Goal: Transaction & Acquisition: Obtain resource

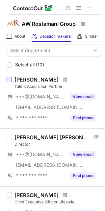
click at [10, 79] on div at bounding box center [9, 79] width 5 height 5
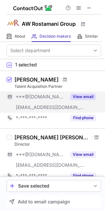
click at [90, 94] on button "View email" at bounding box center [83, 97] width 26 height 7
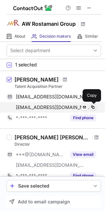
click at [94, 108] on span at bounding box center [93, 107] width 5 height 5
click at [93, 106] on span at bounding box center [93, 107] width 5 height 5
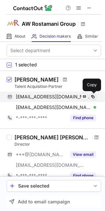
click at [96, 98] on span at bounding box center [93, 96] width 5 height 5
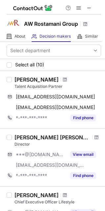
scroll to position [148, 0]
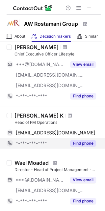
click at [87, 140] on button "Find phone" at bounding box center [83, 143] width 26 height 7
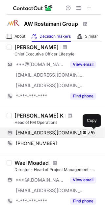
click at [94, 133] on span at bounding box center [93, 132] width 5 height 5
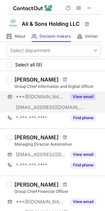
click at [84, 99] on button "View email" at bounding box center [83, 97] width 26 height 7
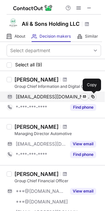
click at [94, 96] on span at bounding box center [93, 96] width 5 height 5
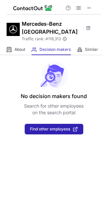
click at [103, 89] on div "No decision makers found Search for other employees on the search portal Find o…" at bounding box center [52, 94] width 105 height 79
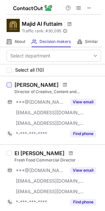
click at [10, 87] on div at bounding box center [9, 84] width 5 height 5
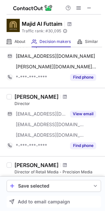
scroll to position [238, 0]
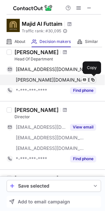
click at [93, 80] on span at bounding box center [93, 79] width 5 height 5
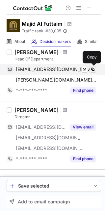
click at [94, 68] on span at bounding box center [93, 69] width 5 height 5
